Goal: Information Seeking & Learning: Learn about a topic

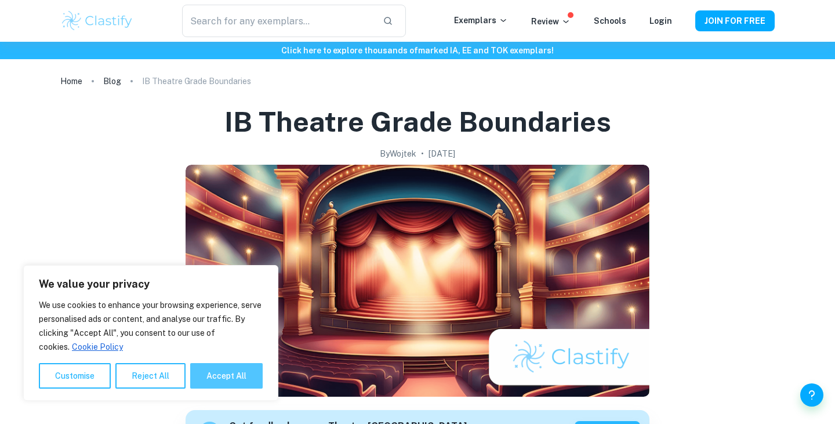
click at [253, 381] on button "Accept All" at bounding box center [226, 376] width 72 height 26
checkbox input "true"
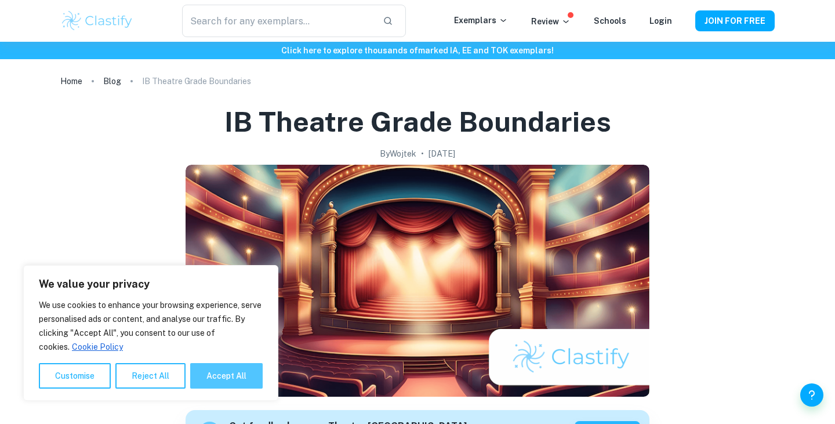
checkbox input "true"
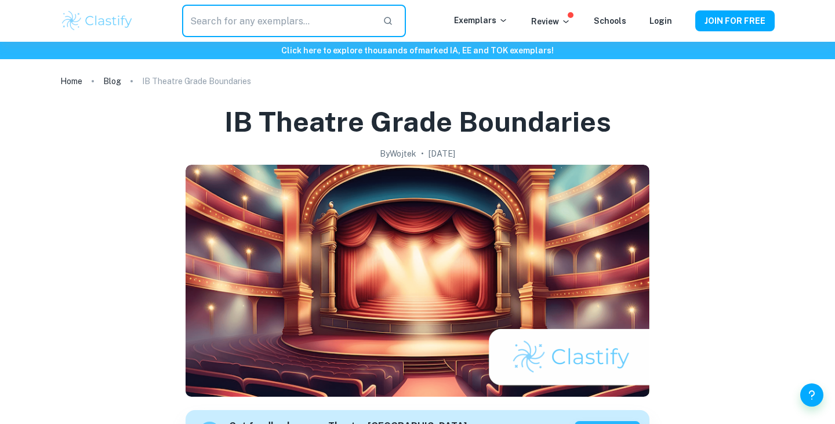
click at [257, 23] on input "text" at bounding box center [277, 21] width 191 height 32
click at [158, 77] on p "IB Theatre Grade Boundaries" at bounding box center [196, 81] width 109 height 13
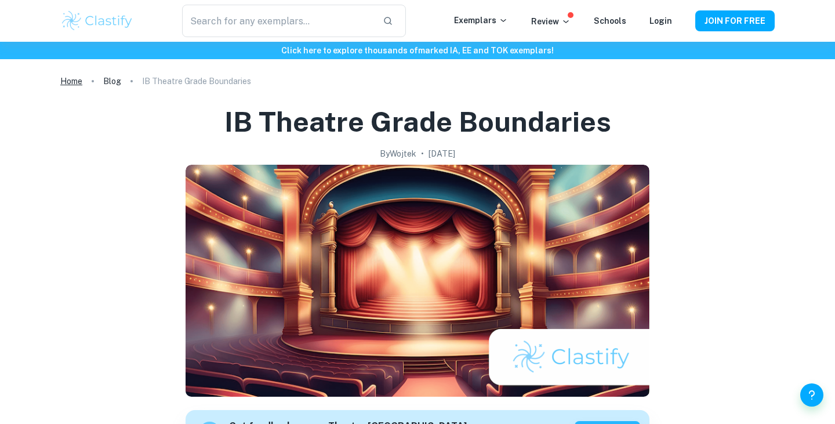
click at [71, 86] on link "Home" at bounding box center [71, 81] width 22 height 16
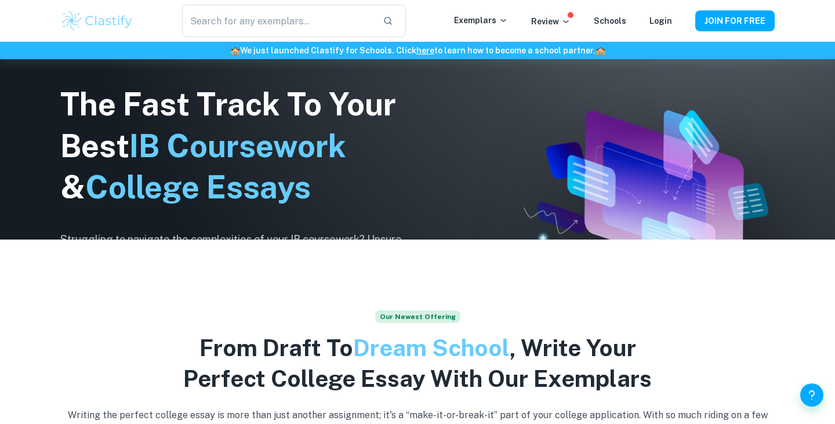
scroll to position [206, 0]
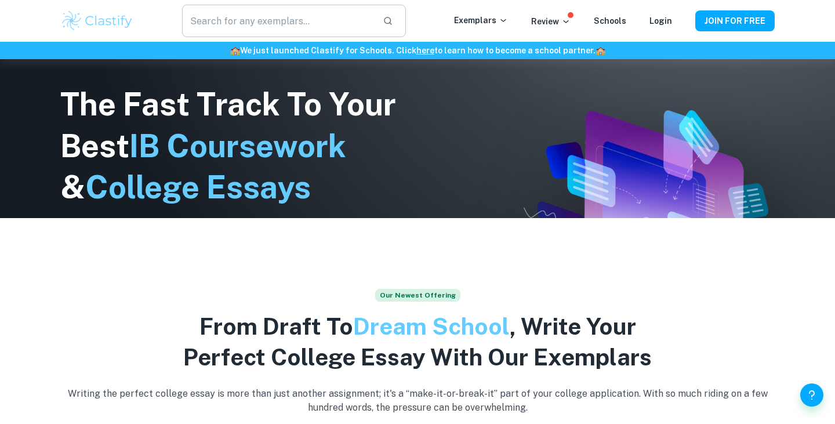
click at [260, 30] on input "text" at bounding box center [277, 21] width 191 height 32
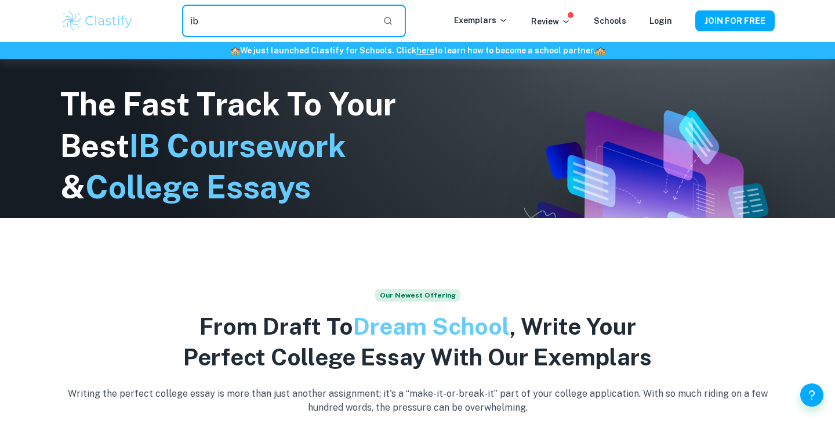
type input "i"
type input "theatre"
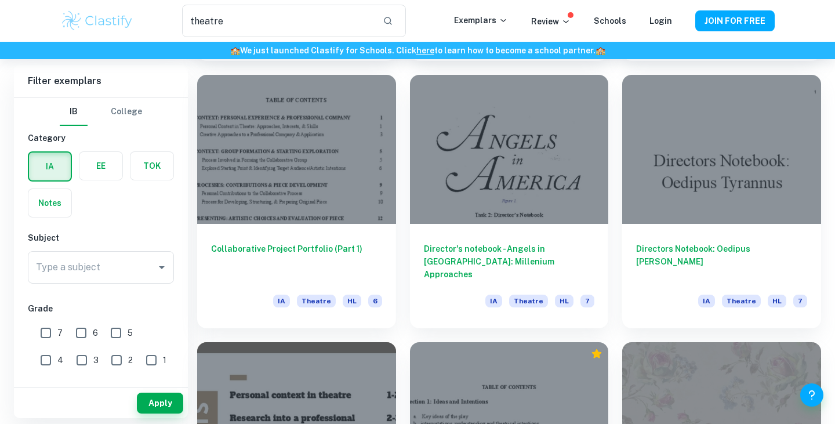
scroll to position [858, 0]
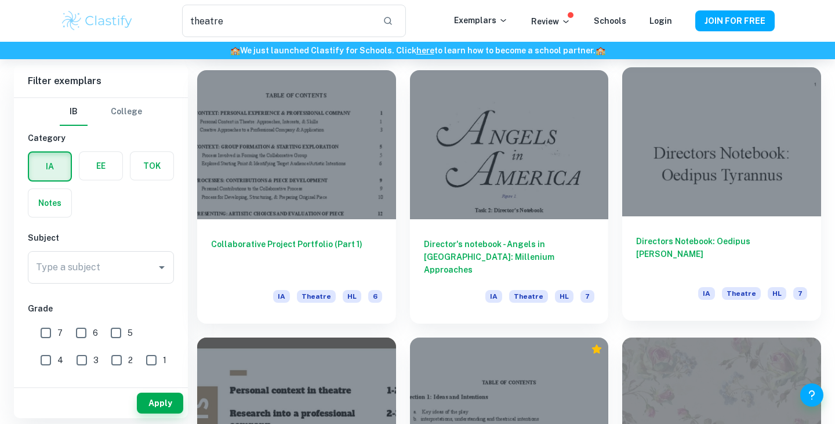
click at [650, 253] on h6 "Directors Notebook: Oedipus Rex" at bounding box center [721, 254] width 171 height 38
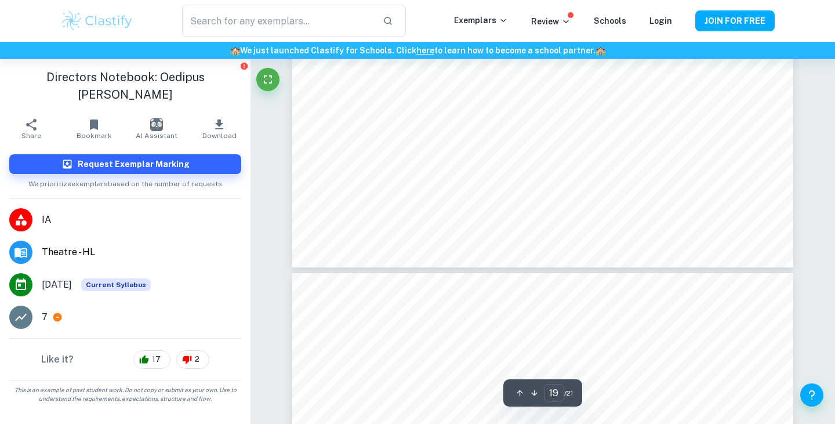
scroll to position [12606, 0]
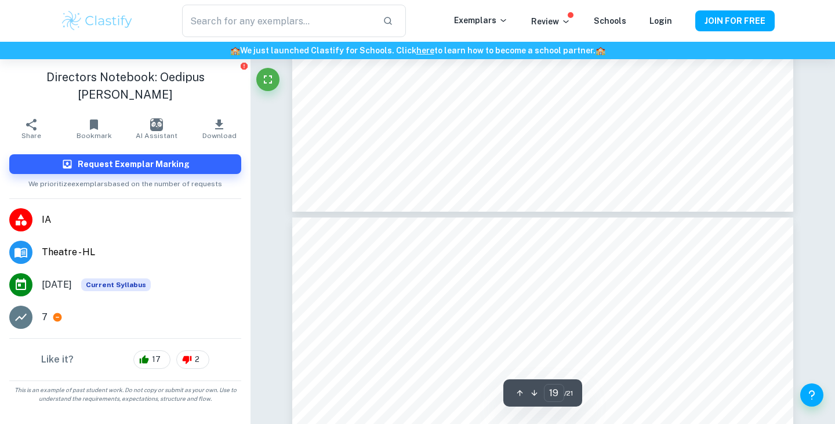
type input "20"
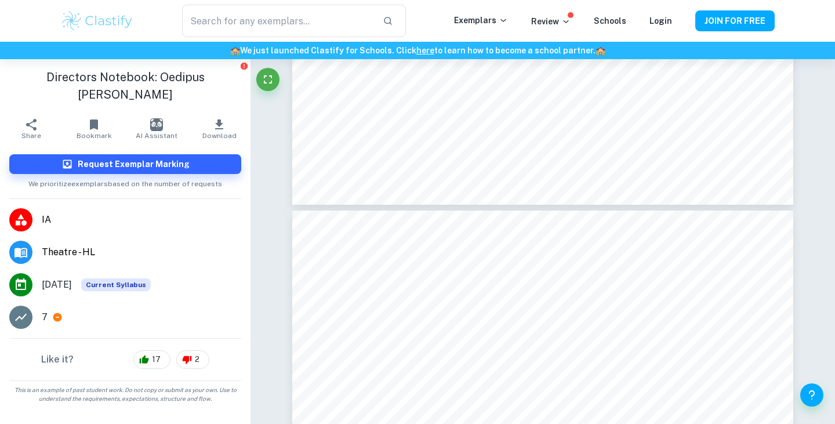
type input "theatre"
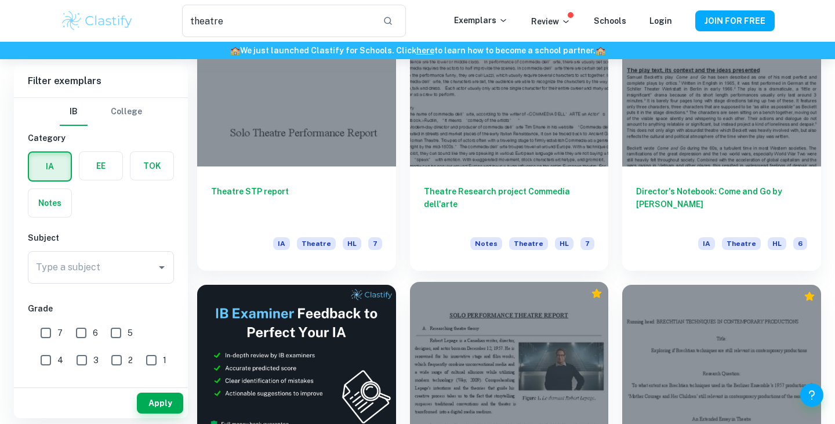
scroll to position [1873, 0]
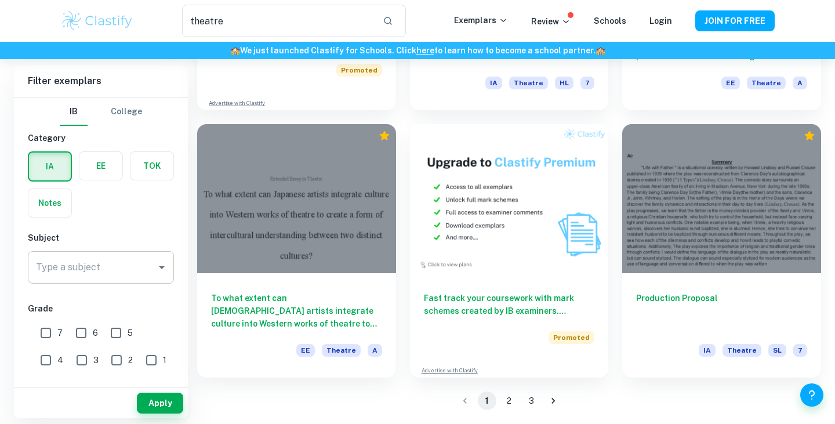
click at [87, 269] on input "Type a subject" at bounding box center [92, 267] width 118 height 22
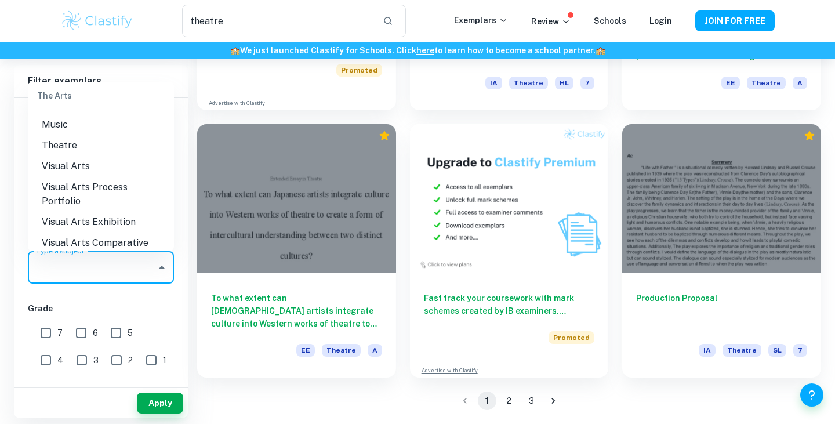
scroll to position [1784, 0]
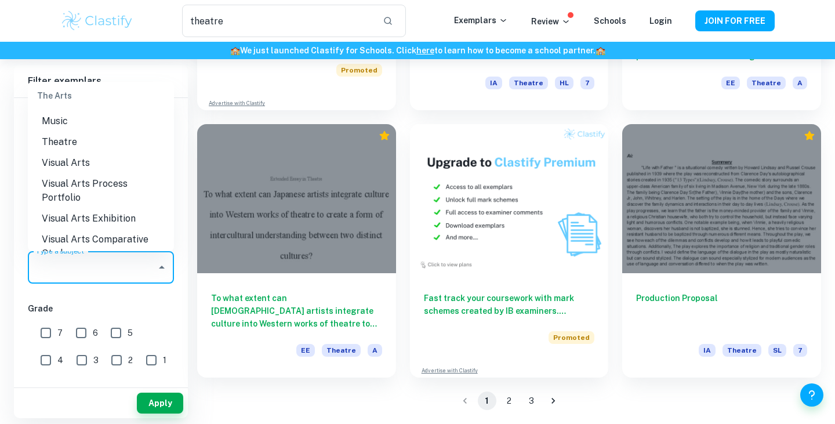
click at [263, 395] on div "1 2 3" at bounding box center [509, 400] width 624 height 46
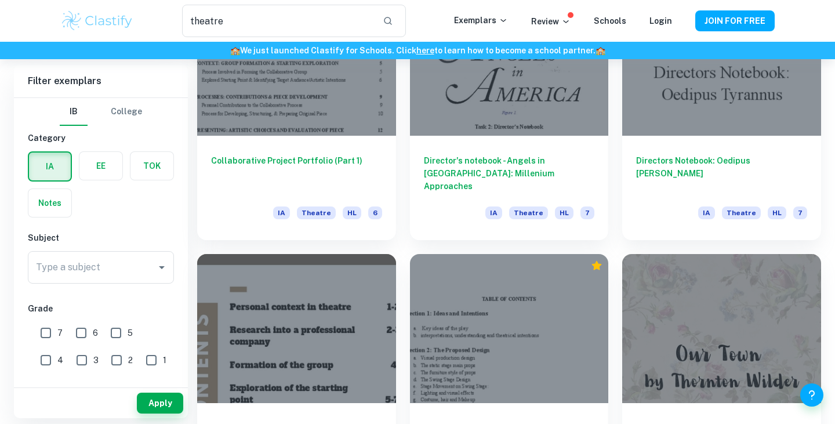
scroll to position [956, 0]
